Goal: Task Accomplishment & Management: Use online tool/utility

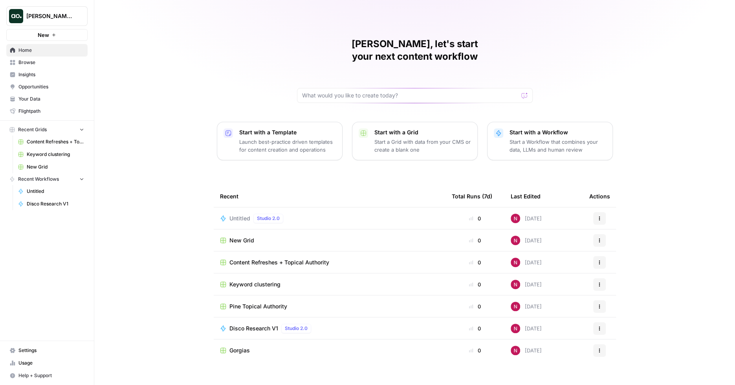
click at [43, 99] on span "Your Data" at bounding box center [51, 98] width 66 height 7
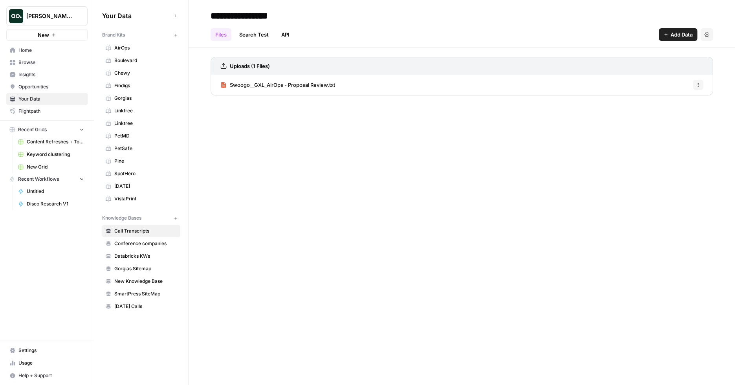
click at [705, 36] on icon "button" at bounding box center [707, 34] width 5 height 5
click at [143, 278] on span "New Knowledge Base" at bounding box center [145, 281] width 62 height 7
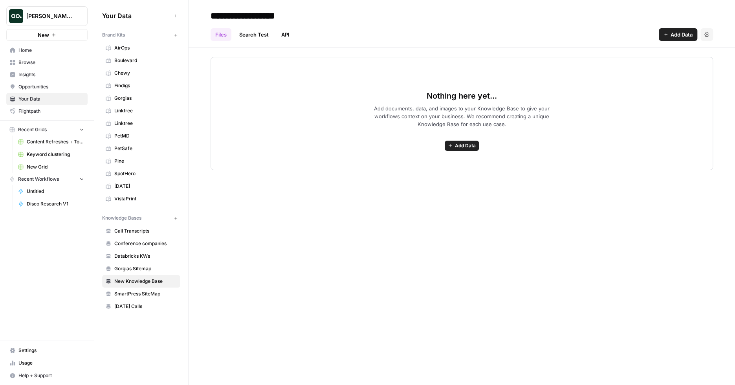
click at [139, 228] on span "Call Transcripts" at bounding box center [145, 231] width 62 height 7
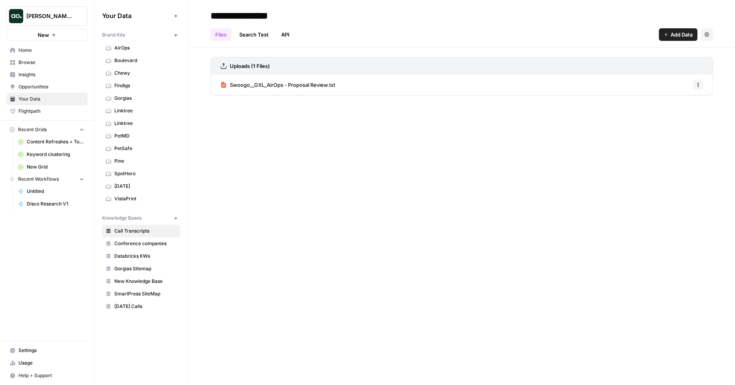
click at [176, 216] on icon "button" at bounding box center [176, 218] width 4 height 4
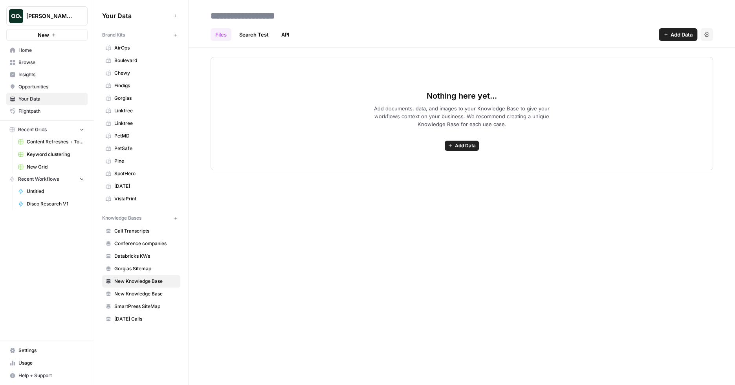
click at [461, 146] on span "Add Data" at bounding box center [465, 145] width 21 height 7
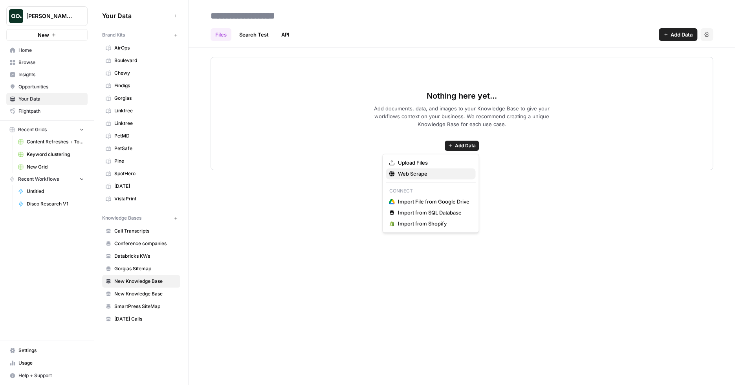
click at [437, 174] on span "Web Scrape" at bounding box center [434, 174] width 72 height 8
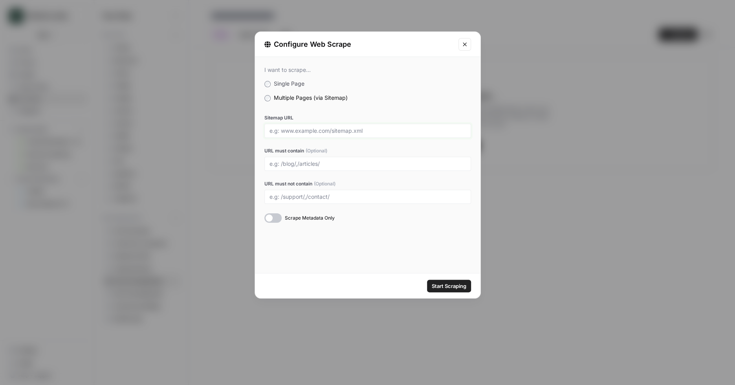
click at [313, 132] on input "Sitemap URL" at bounding box center [368, 130] width 196 height 7
paste input "https://spothero.com/sitemap.xml"
type input "https://spothero.com/sitemap.xml"
click at [438, 283] on span "Start Scraping" at bounding box center [449, 286] width 35 height 8
click at [465, 45] on icon "Close modal" at bounding box center [465, 44] width 6 height 6
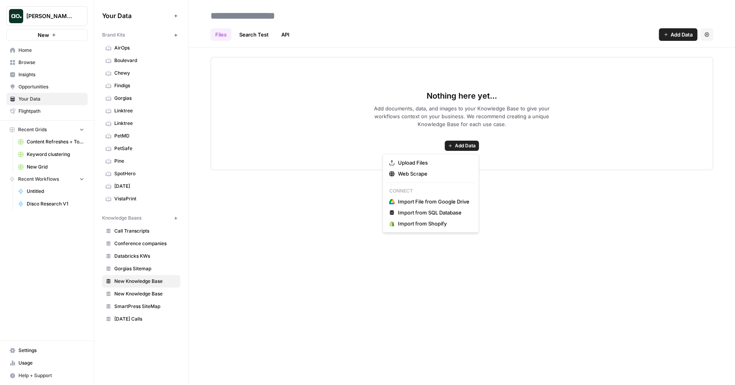
click at [467, 144] on span "Add Data" at bounding box center [465, 145] width 21 height 7
click at [432, 173] on span "Web Scrape" at bounding box center [434, 174] width 72 height 8
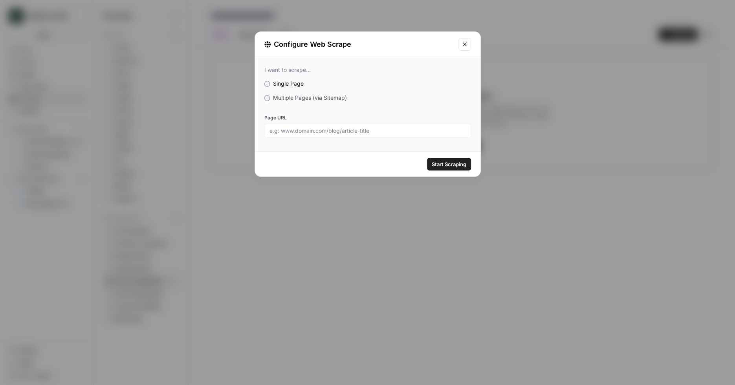
click at [291, 99] on span "Multiple Pages (via Sitemap)" at bounding box center [310, 97] width 74 height 7
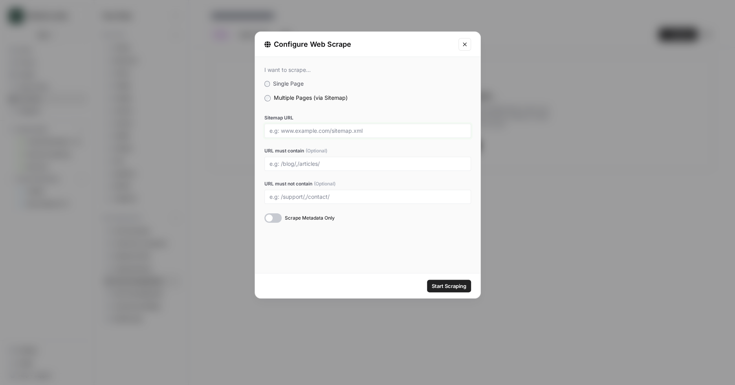
click at [305, 128] on input "Sitemap URL" at bounding box center [368, 130] width 196 height 7
paste input "https://www.gorgias.com/sitemap.xml"
type input "https://www.gorgias.com/sitemap.xml"
click at [445, 286] on span "Start Scraping" at bounding box center [449, 286] width 35 height 8
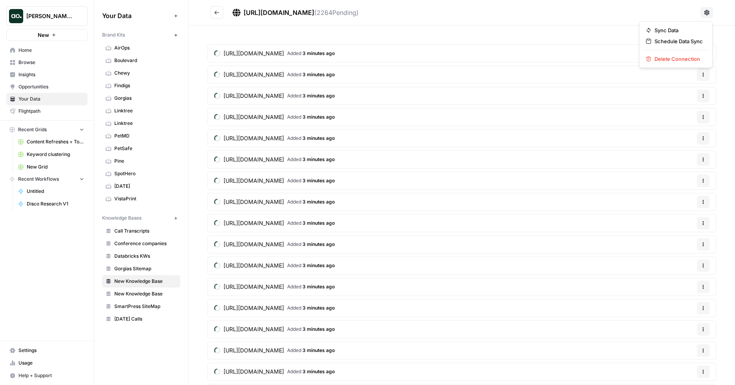
click at [704, 9] on icon at bounding box center [707, 12] width 6 height 6
click at [677, 58] on span "Delete Connection" at bounding box center [679, 59] width 48 height 8
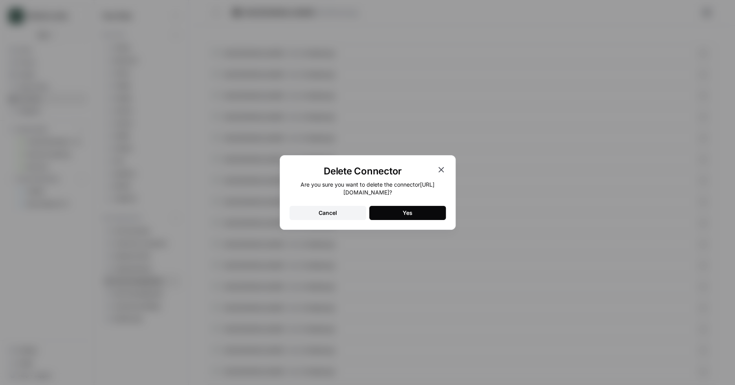
click at [407, 219] on button "Yes" at bounding box center [407, 213] width 77 height 14
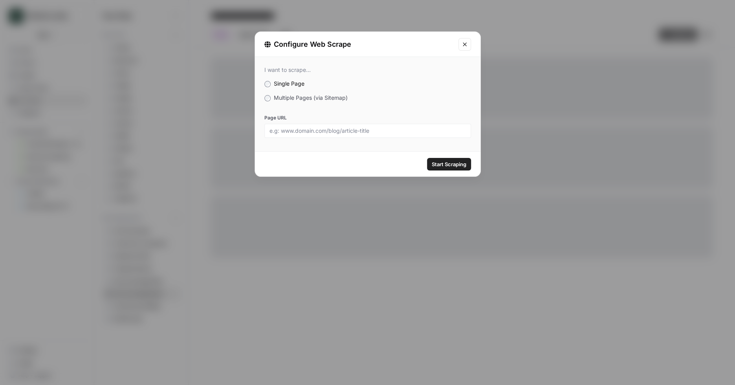
click at [152, 114] on div "Configure Web Scrape I want to scrape... Single Page Multiple Pages (via Sitema…" at bounding box center [367, 192] width 735 height 385
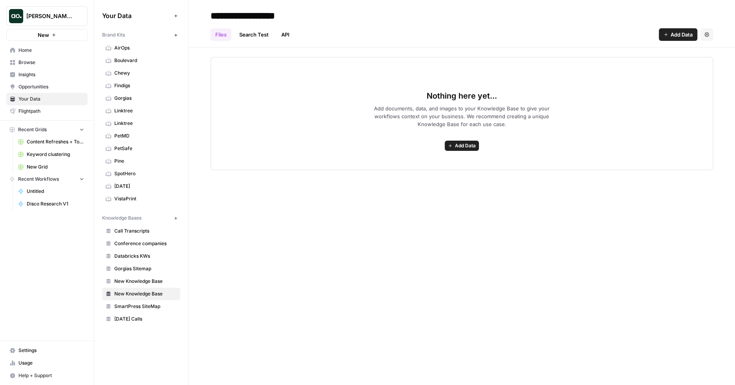
click at [145, 303] on span "SmartPress SiteMap" at bounding box center [145, 306] width 62 height 7
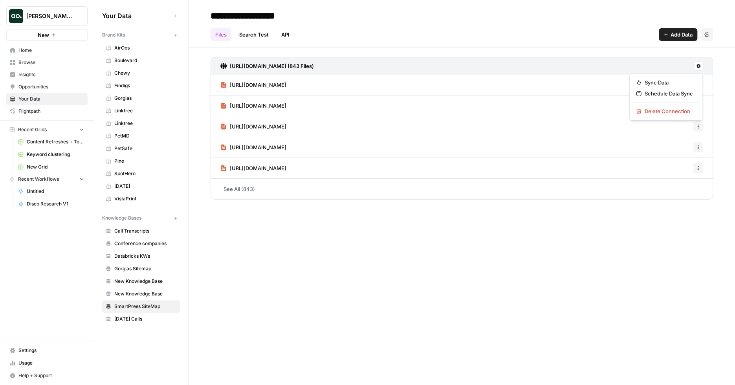
click at [698, 64] on icon at bounding box center [699, 66] width 4 height 4
click at [680, 93] on span "Schedule Data Sync" at bounding box center [669, 94] width 48 height 8
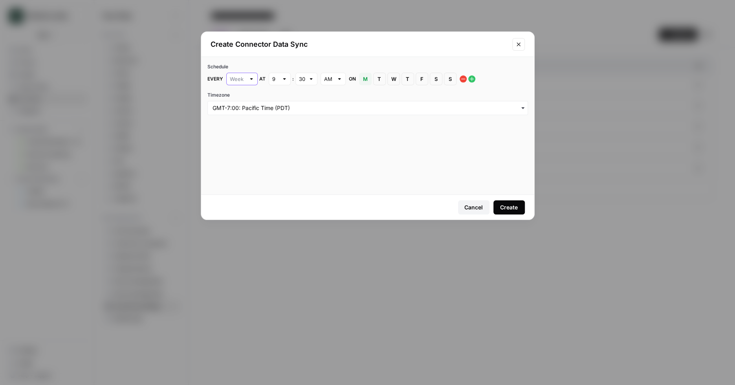
click at [237, 80] on input "text" at bounding box center [238, 79] width 16 height 8
type input "Week"
click at [355, 47] on h2 "Create Connector Data Sync" at bounding box center [359, 44] width 297 height 11
click at [519, 46] on icon "Close modal" at bounding box center [519, 44] width 6 height 6
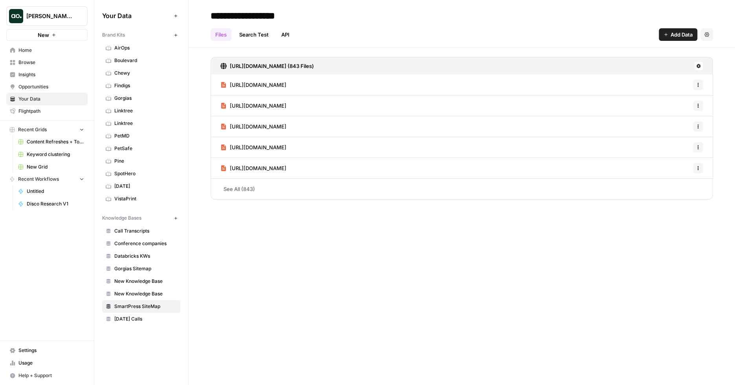
click at [708, 37] on icon "button" at bounding box center [707, 34] width 5 height 5
click at [701, 66] on icon at bounding box center [698, 66] width 5 height 5
click at [685, 94] on span "Schedule Data Sync" at bounding box center [669, 94] width 48 height 8
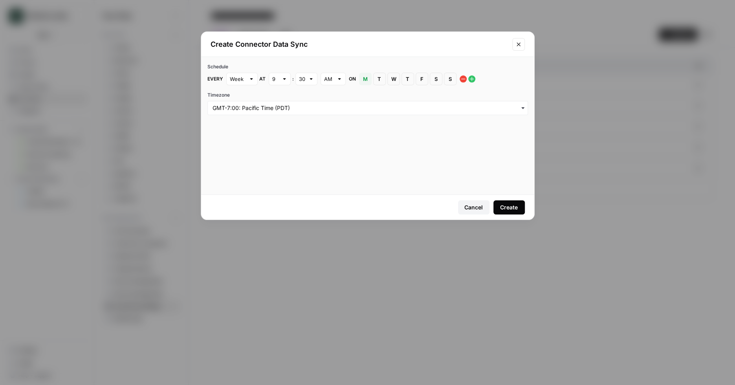
click at [517, 44] on icon "Close modal" at bounding box center [519, 44] width 6 height 6
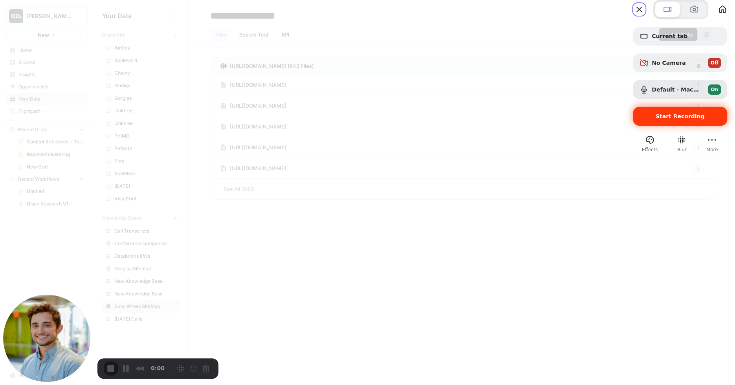
click at [656, 119] on span "Start Recording" at bounding box center [680, 116] width 49 height 6
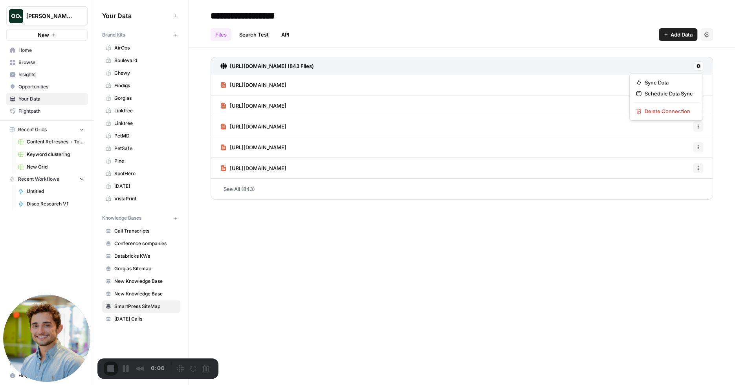
click at [699, 67] on icon at bounding box center [699, 66] width 4 height 4
click at [679, 95] on span "Schedule Data Sync" at bounding box center [669, 94] width 48 height 8
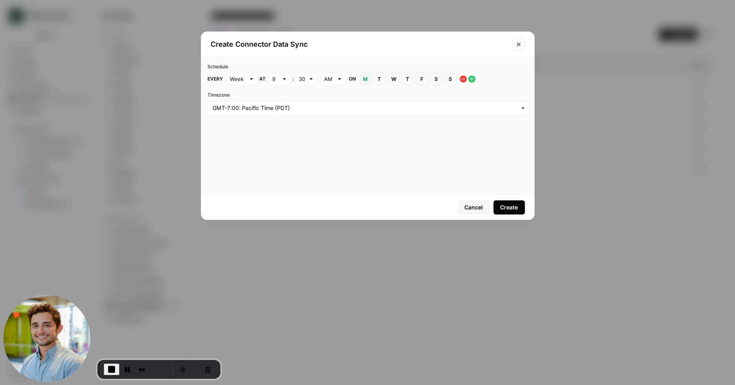
click at [245, 80] on div "Week" at bounding box center [241, 79] width 31 height 13
click at [245, 105] on span "Day" at bounding box center [239, 109] width 15 height 8
type input "Day"
click at [518, 45] on icon "Close modal" at bounding box center [519, 44] width 4 height 4
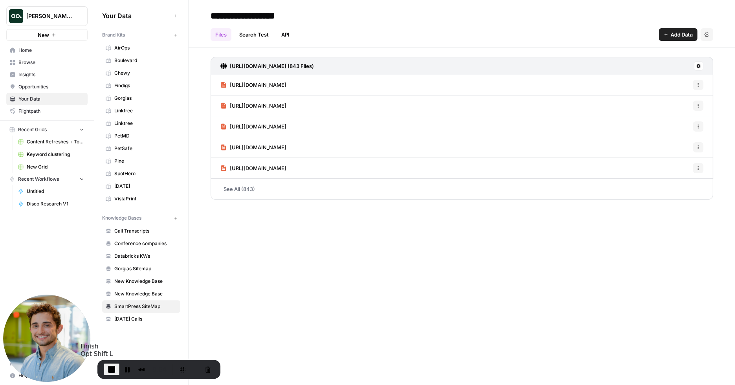
click at [115, 368] on span "End Recording" at bounding box center [111, 369] width 9 height 9
